Goal: Find specific page/section: Find specific page/section

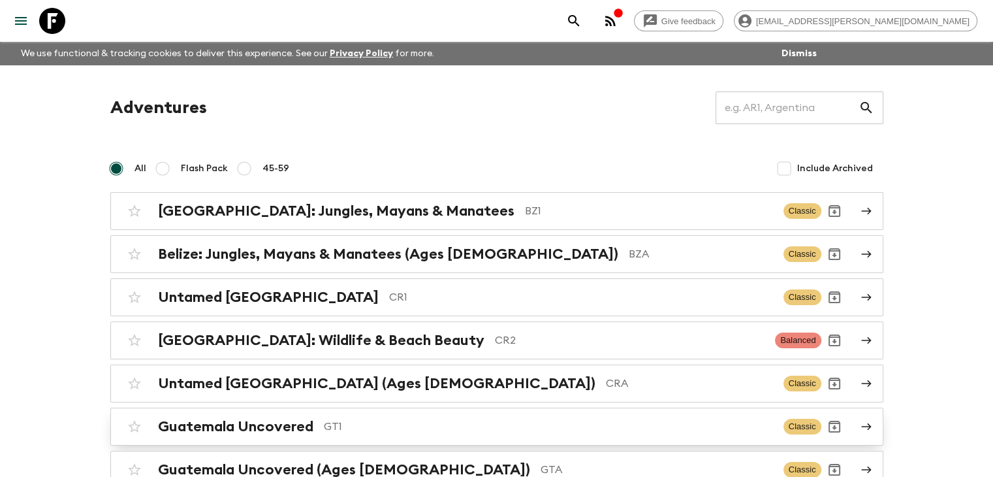
click at [258, 426] on h2 "Guatemala Uncovered" at bounding box center [235, 426] width 155 height 17
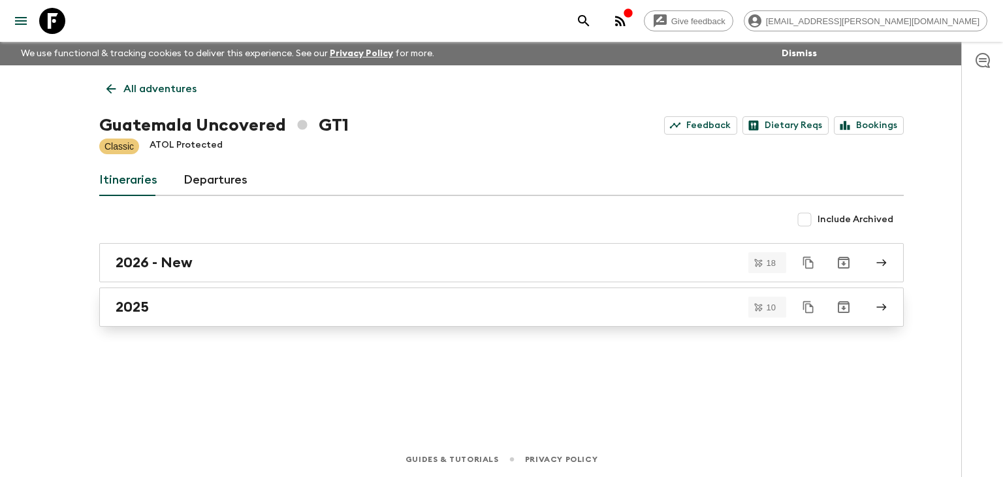
click at [125, 304] on h2 "2025" at bounding box center [132, 306] width 33 height 17
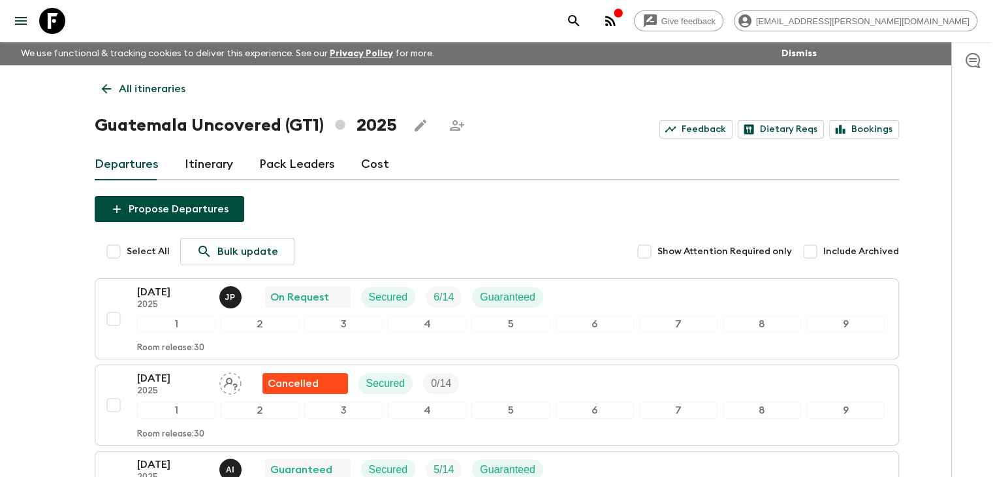
click at [155, 290] on p "[DATE]" at bounding box center [173, 292] width 72 height 16
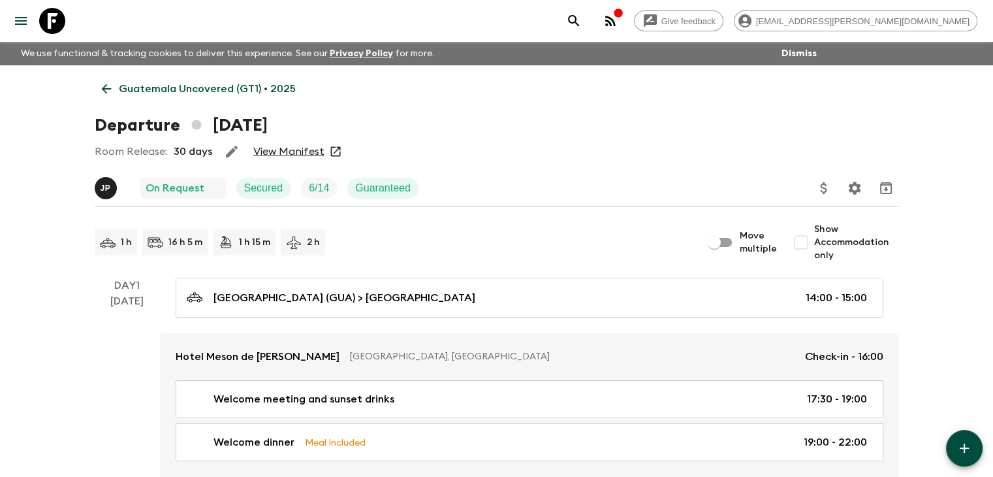
click at [292, 154] on link "View Manifest" at bounding box center [288, 151] width 71 height 13
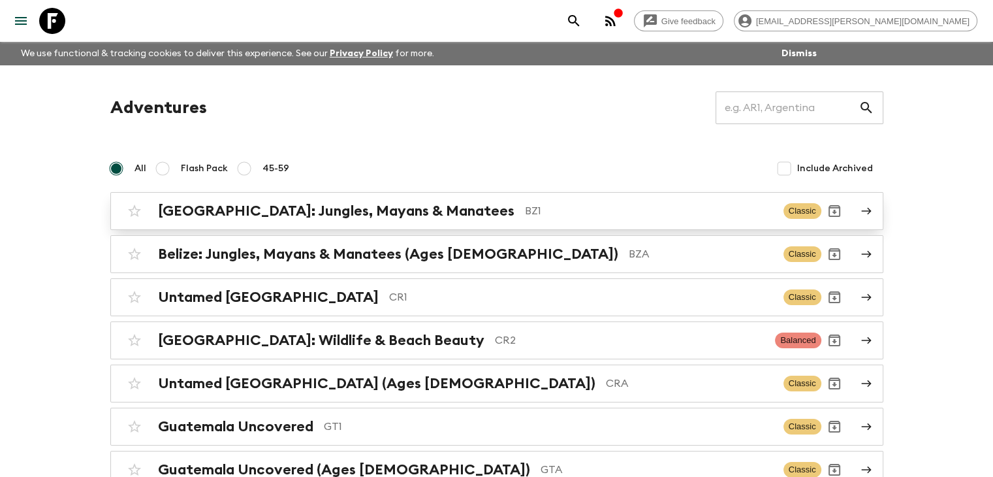
click at [354, 212] on h2 "[GEOGRAPHIC_DATA]: Jungles, Mayans & Manatees" at bounding box center [336, 210] width 356 height 17
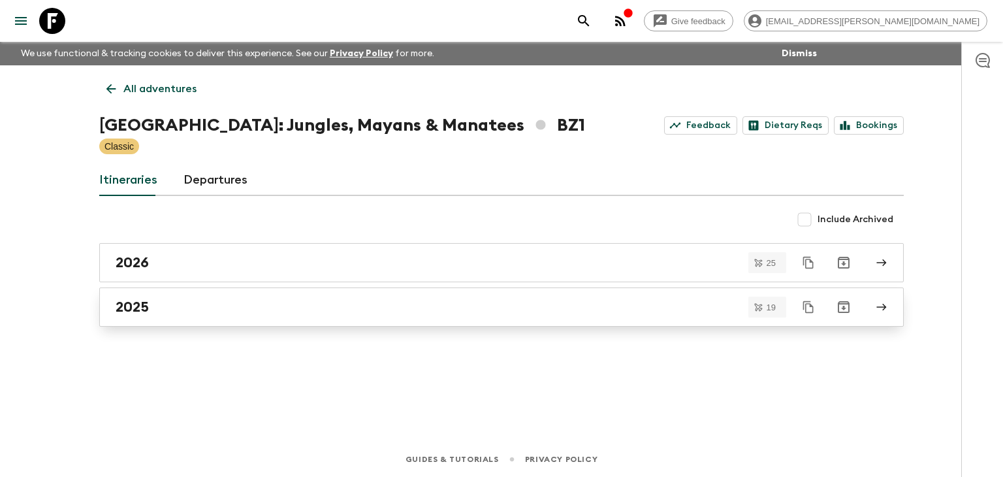
click at [143, 304] on h2 "2025" at bounding box center [132, 306] width 33 height 17
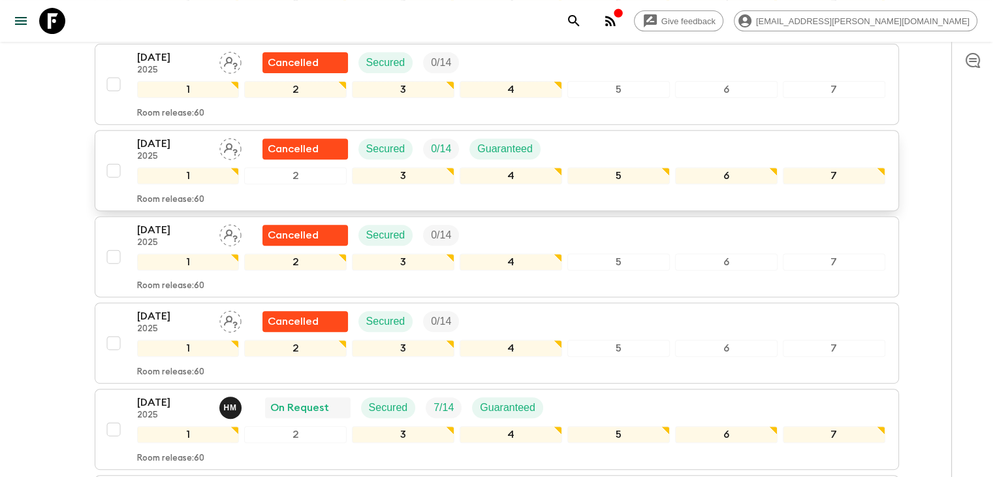
scroll to position [522, 0]
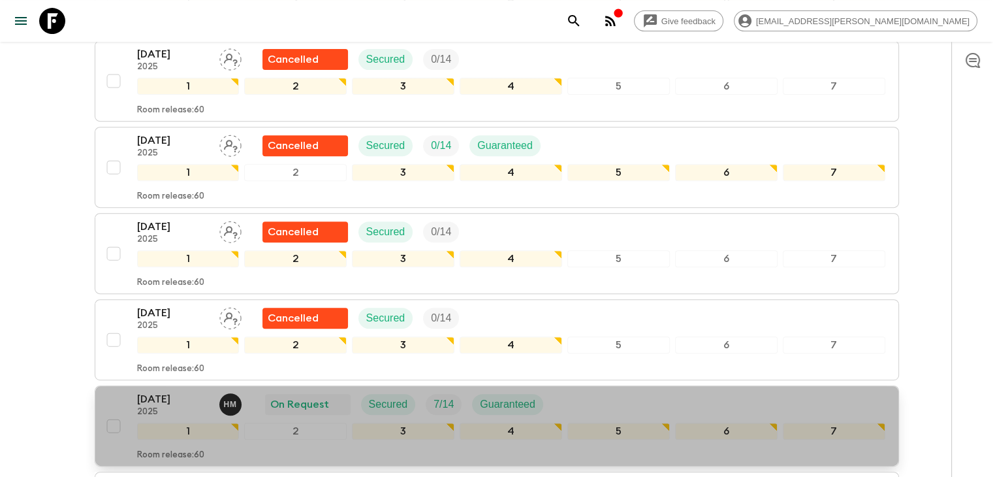
click at [176, 391] on p "[DATE]" at bounding box center [173, 399] width 72 height 16
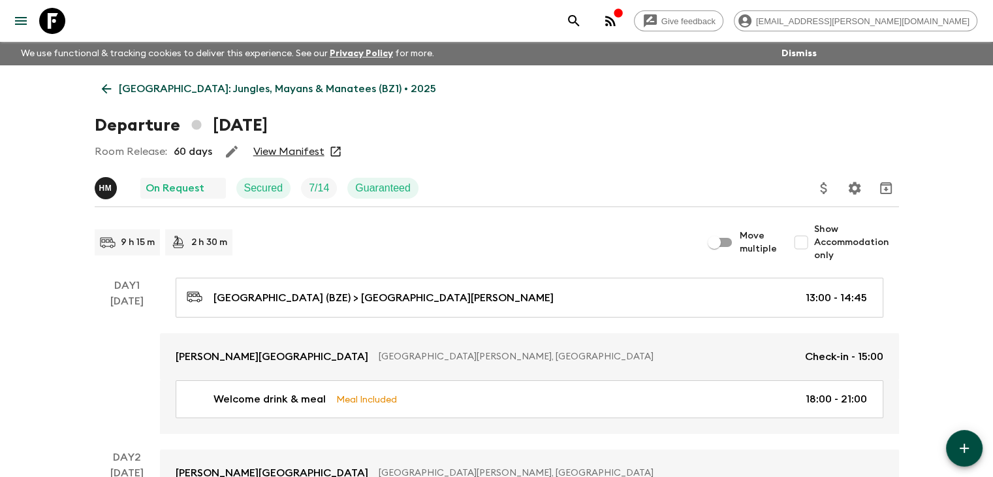
click at [288, 152] on link "View Manifest" at bounding box center [288, 151] width 71 height 13
